Goal: Check status: Check status

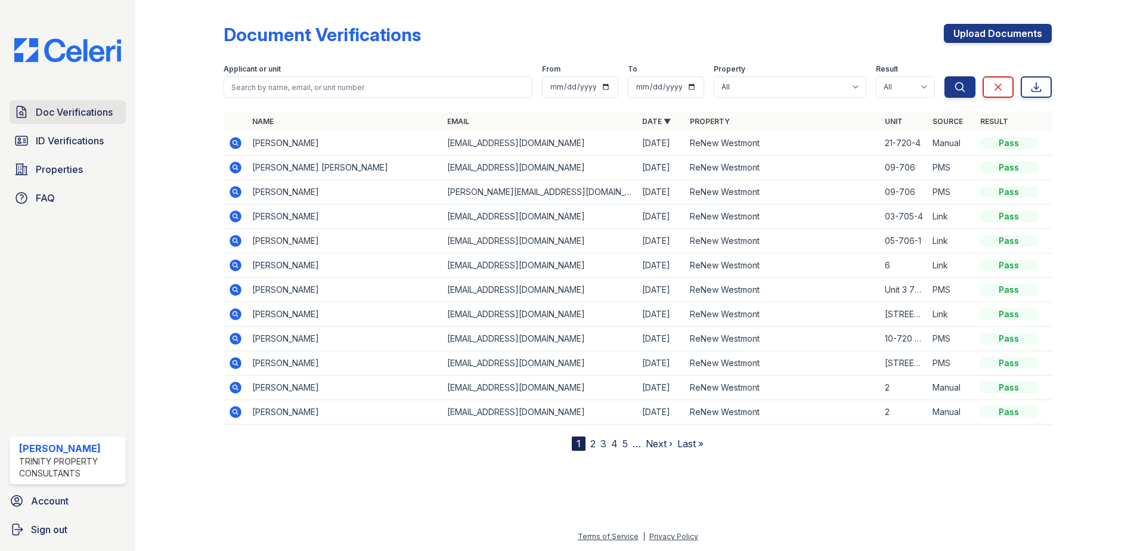
click at [78, 107] on span "Doc Verifications" at bounding box center [74, 112] width 77 height 14
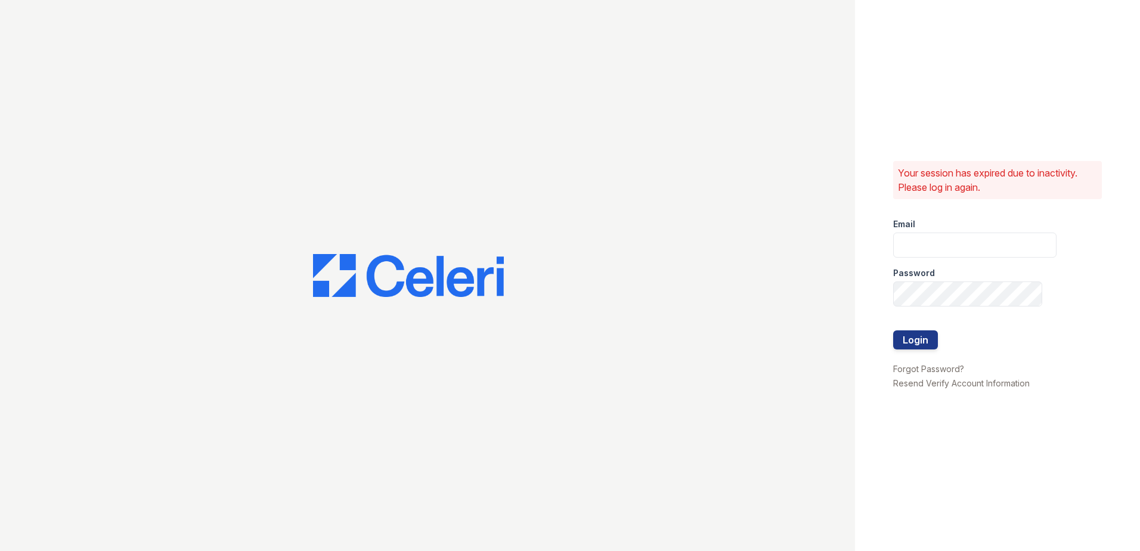
click at [944, 229] on div "Email" at bounding box center [974, 221] width 163 height 24
click at [941, 244] on input "email" at bounding box center [974, 245] width 163 height 25
type input "SBrodnax@trinity-pm.com"
click at [893, 330] on button "Login" at bounding box center [915, 339] width 45 height 19
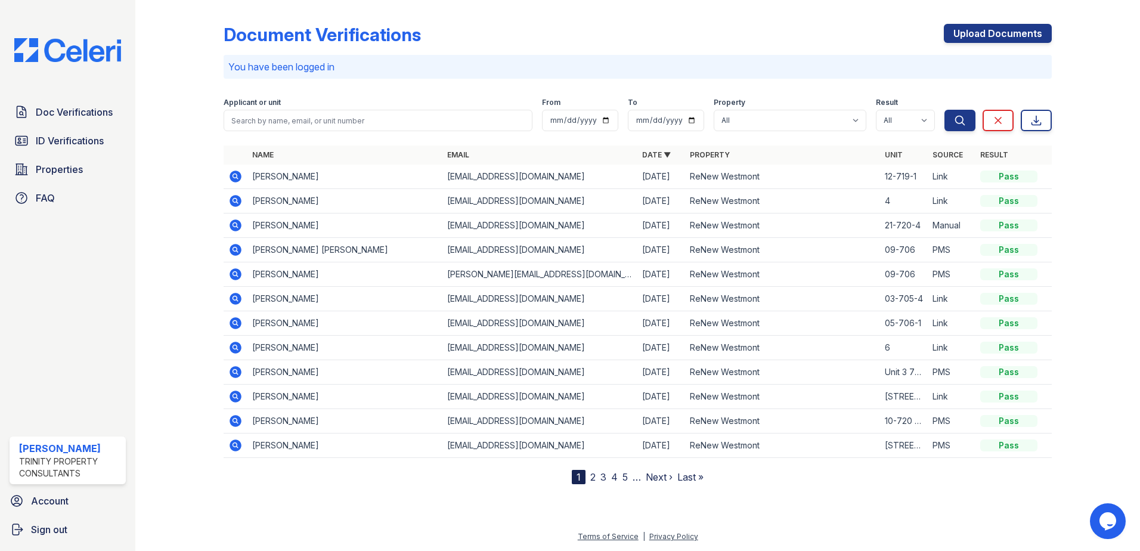
click at [238, 197] on icon at bounding box center [236, 201] width 12 height 12
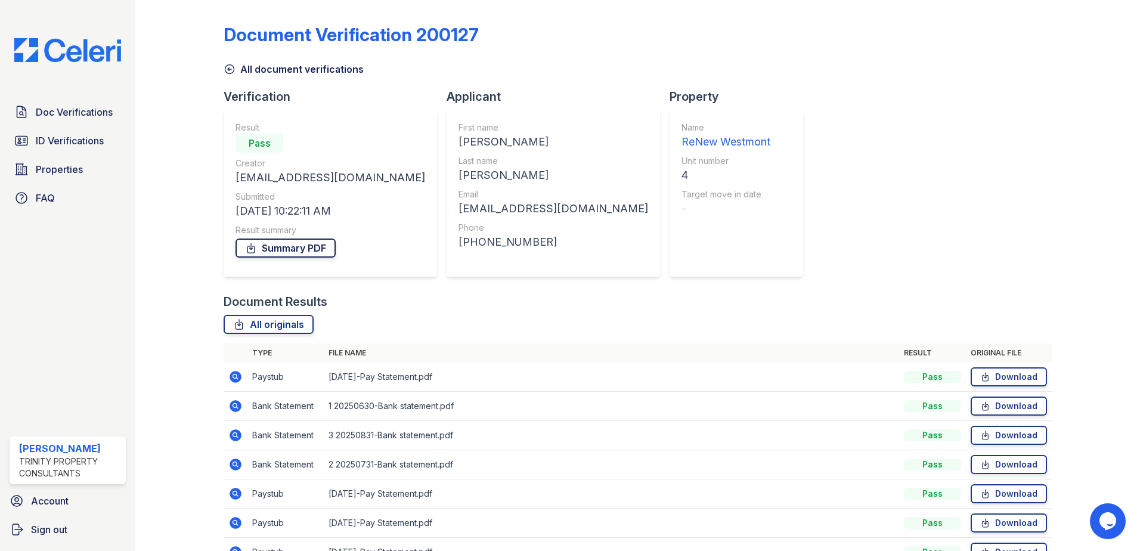
click at [279, 250] on link "Summary PDF" at bounding box center [285, 247] width 100 height 19
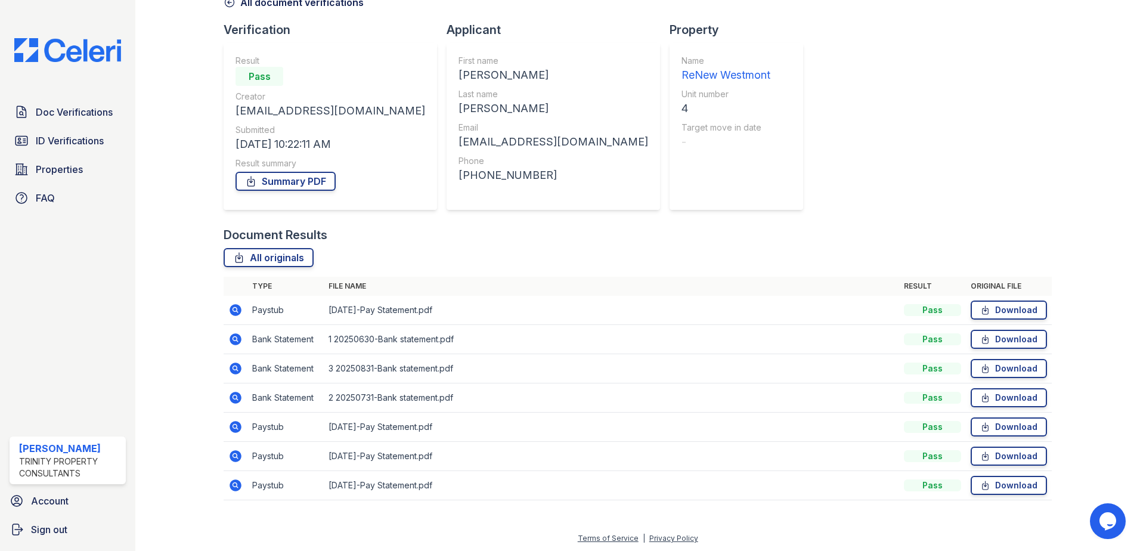
scroll to position [69, 0]
click at [240, 337] on icon at bounding box center [236, 337] width 12 height 12
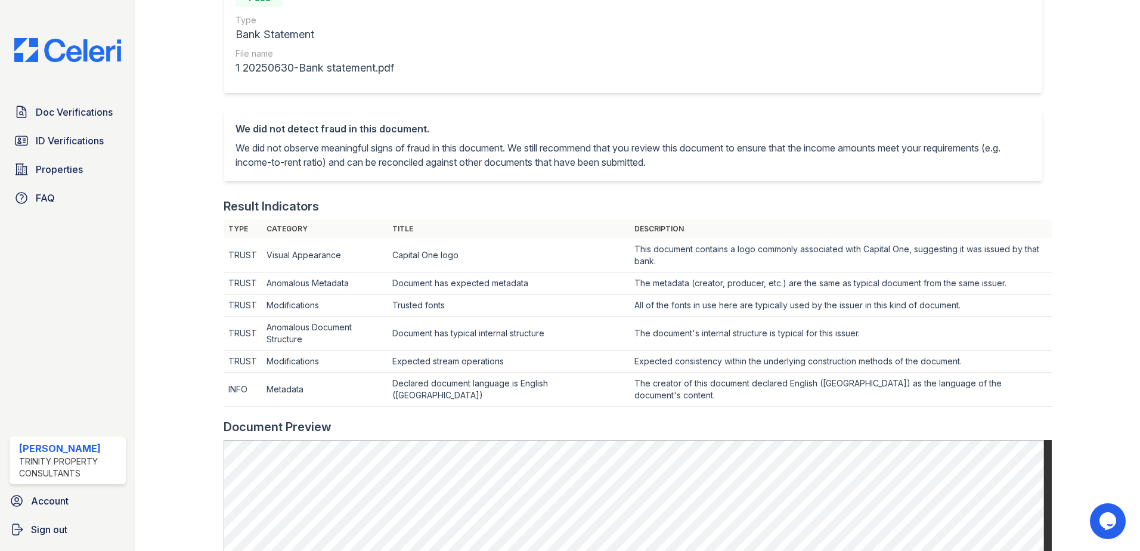
scroll to position [358, 0]
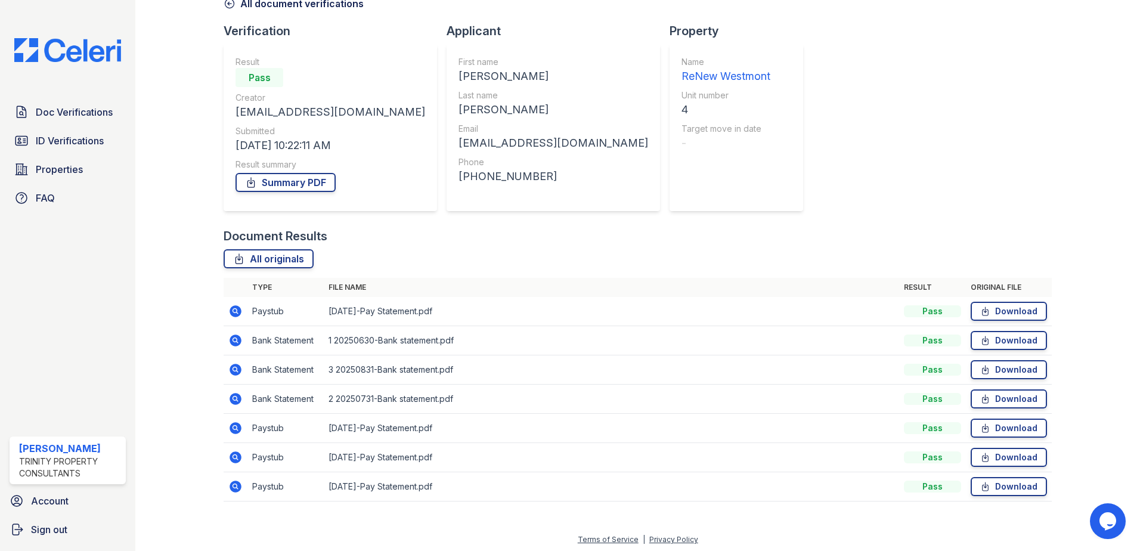
scroll to position [69, 0]
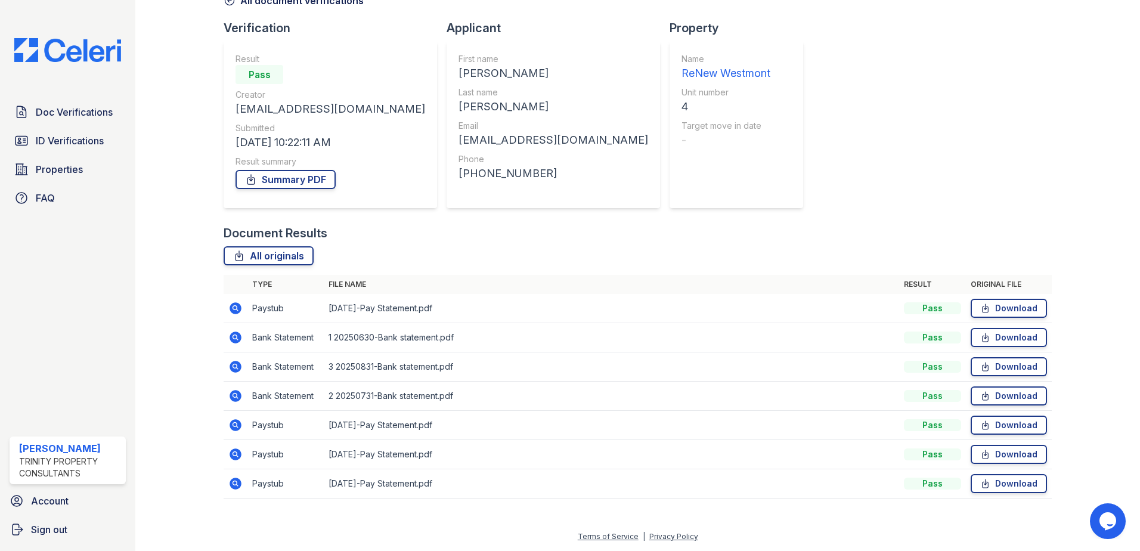
click at [236, 426] on icon at bounding box center [235, 425] width 14 height 14
